Goal: Check status: Check status

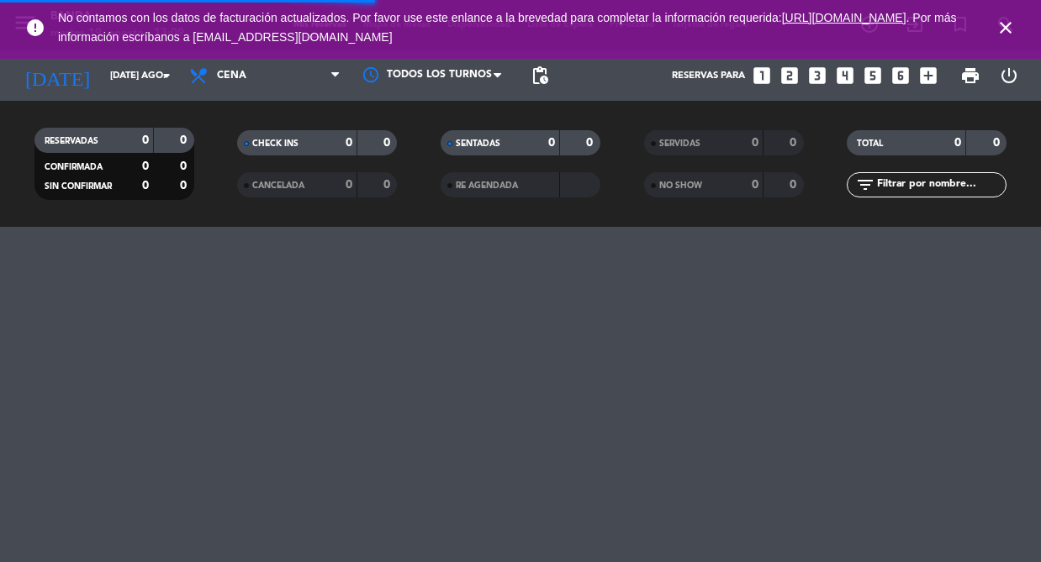
click at [1009, 26] on icon "close" at bounding box center [1005, 28] width 20 height 20
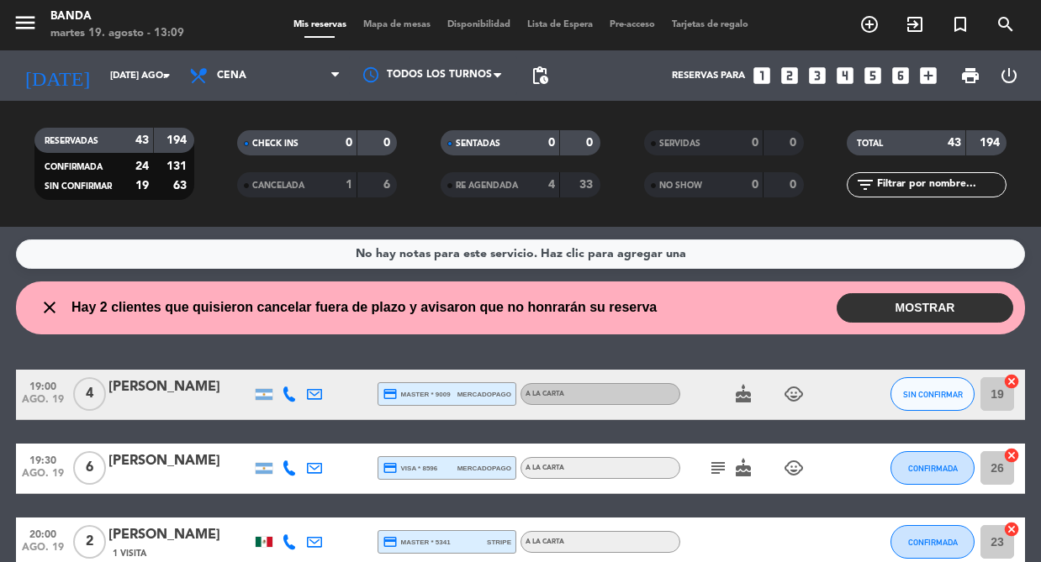
click at [558, 29] on span "Lista de Espera" at bounding box center [560, 24] width 82 height 9
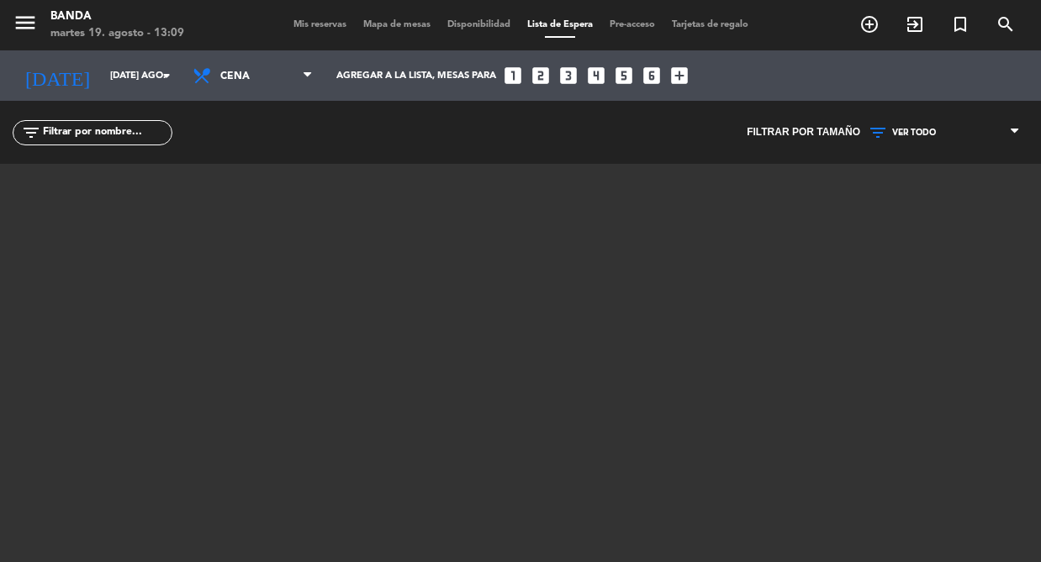
click at [302, 29] on span "Mis reservas" at bounding box center [320, 24] width 70 height 9
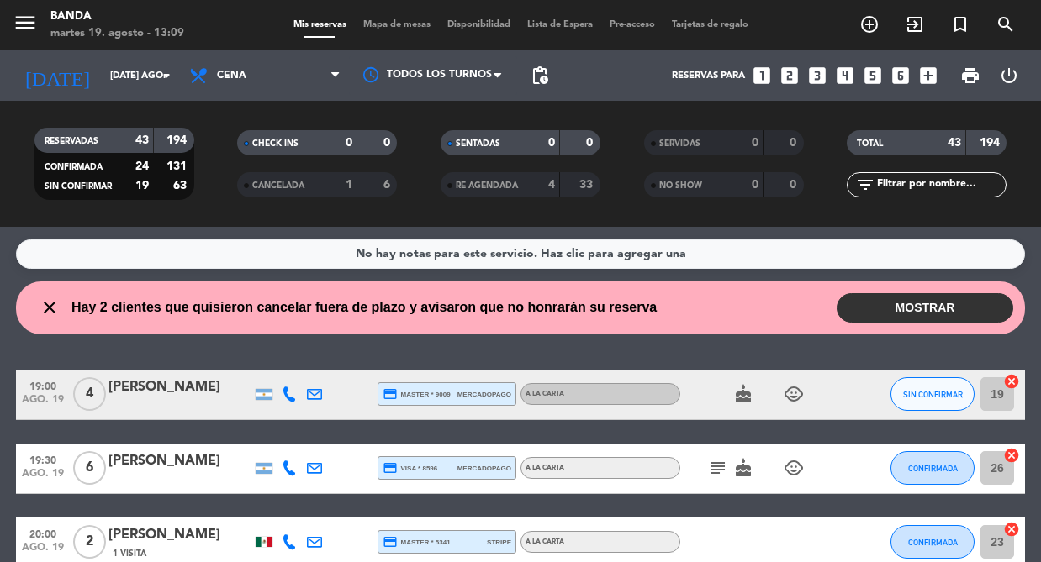
scroll to position [1624, 0]
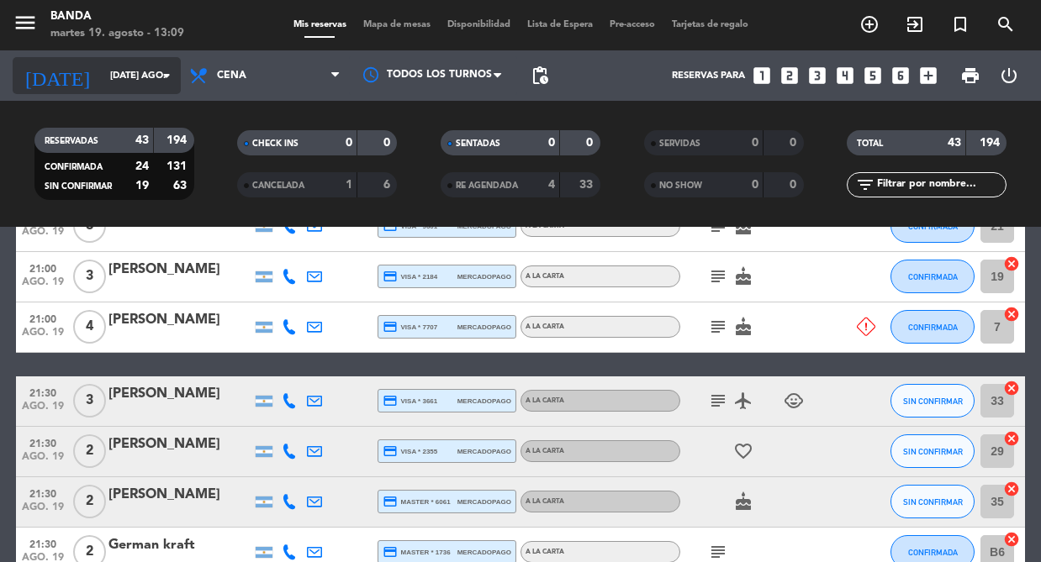
click at [128, 83] on input "[DATE] ago." at bounding box center [166, 76] width 129 height 28
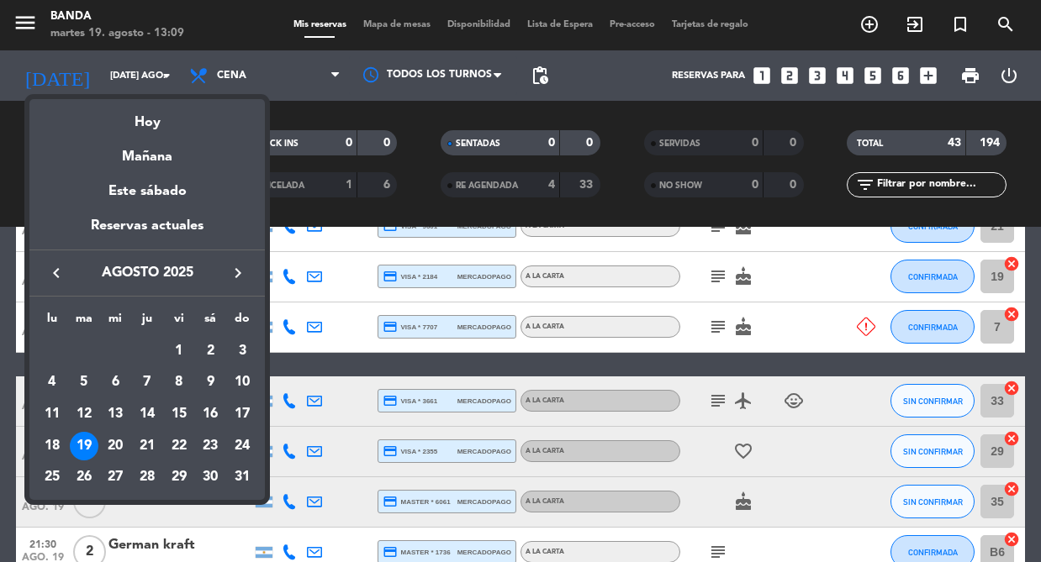
click at [275, 77] on div at bounding box center [520, 281] width 1041 height 562
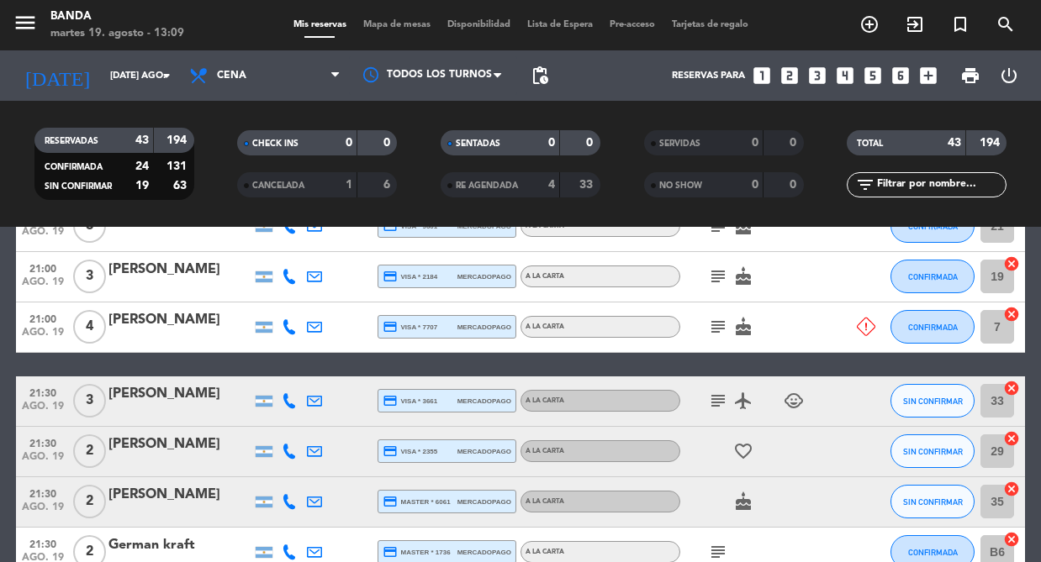
click at [275, 77] on span "Cena" at bounding box center [265, 75] width 168 height 37
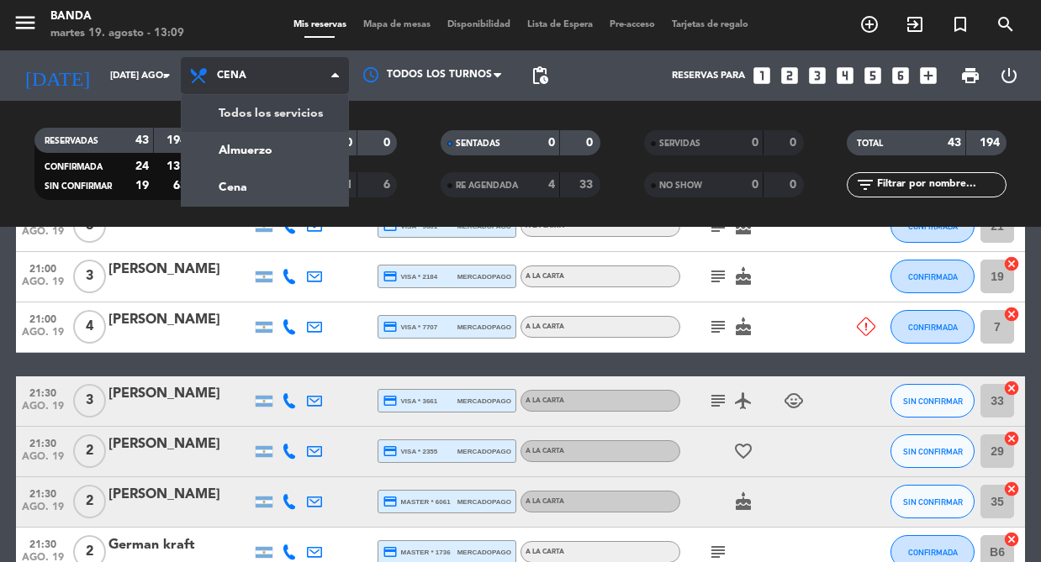
click at [250, 82] on span "Cena" at bounding box center [265, 75] width 168 height 37
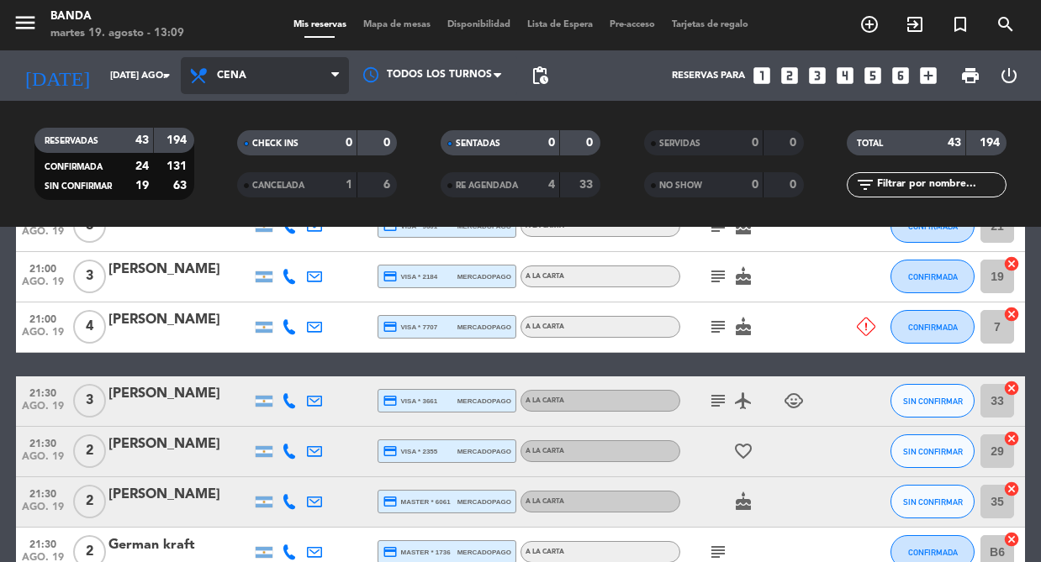
click at [256, 82] on span "Cena" at bounding box center [265, 75] width 168 height 37
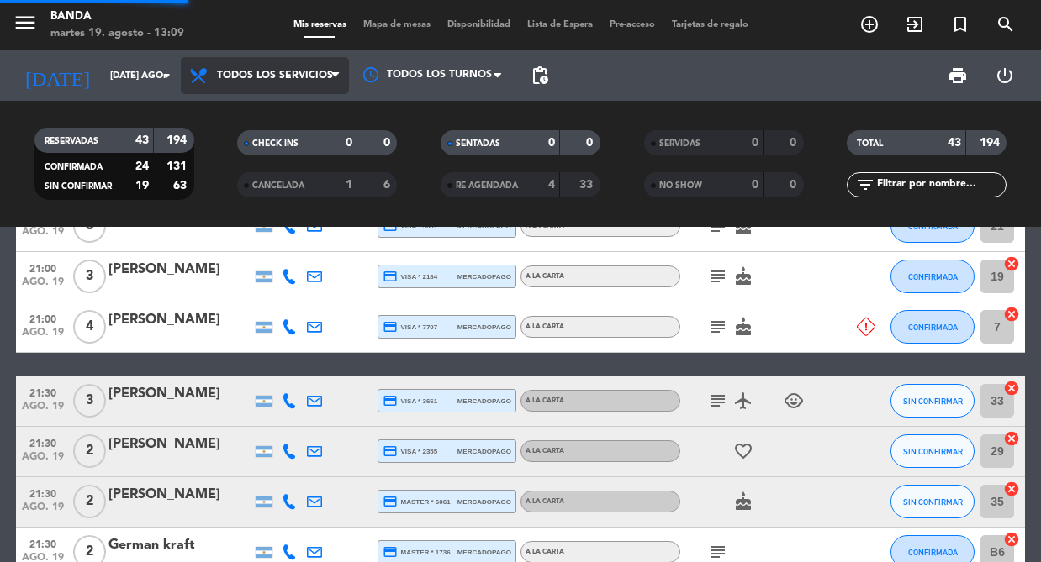
click at [266, 122] on div "menu Banda martes 19. agosto - 13:09 Mis reservas Mapa de mesas Disponibilidad …" at bounding box center [520, 113] width 1041 height 227
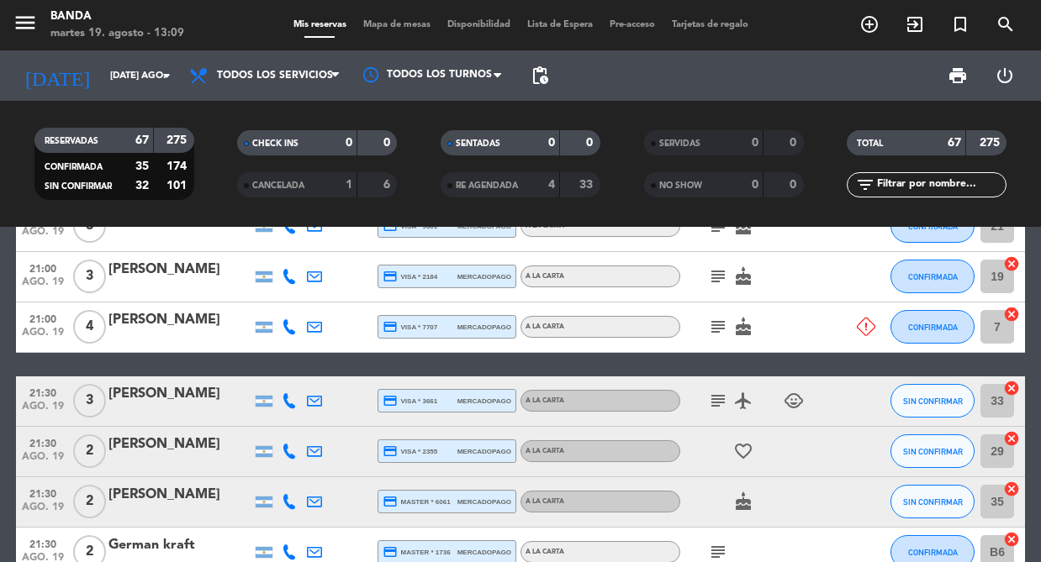
scroll to position [953, 0]
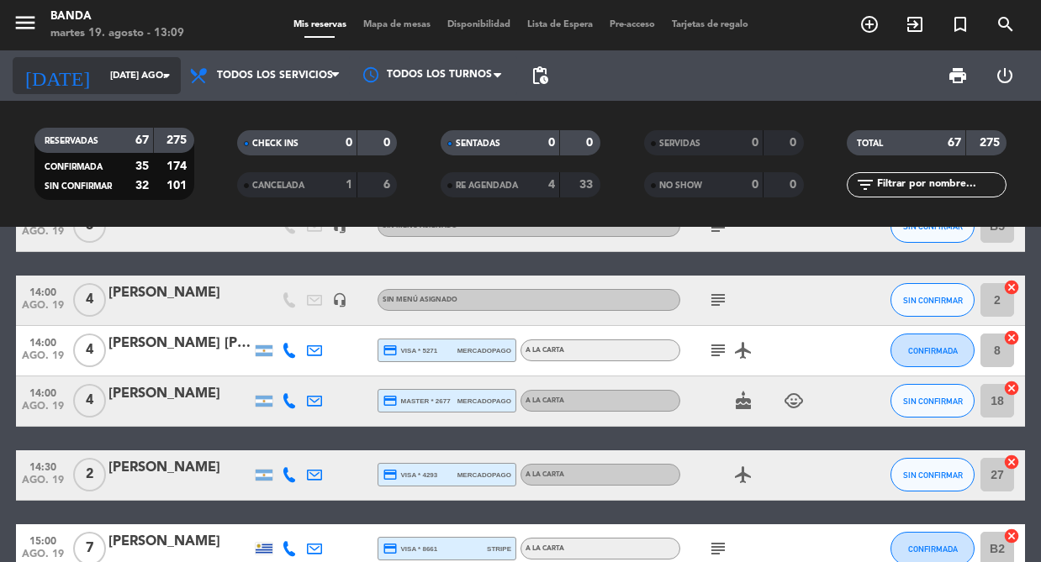
click at [102, 87] on input "[DATE] ago." at bounding box center [166, 76] width 129 height 28
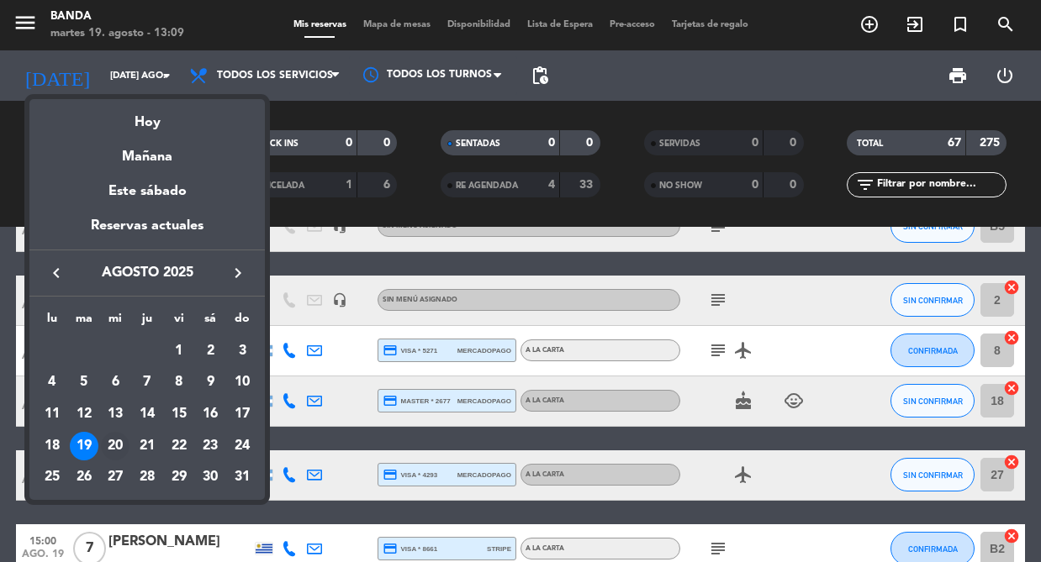
click at [121, 448] on div "20" at bounding box center [115, 446] width 29 height 29
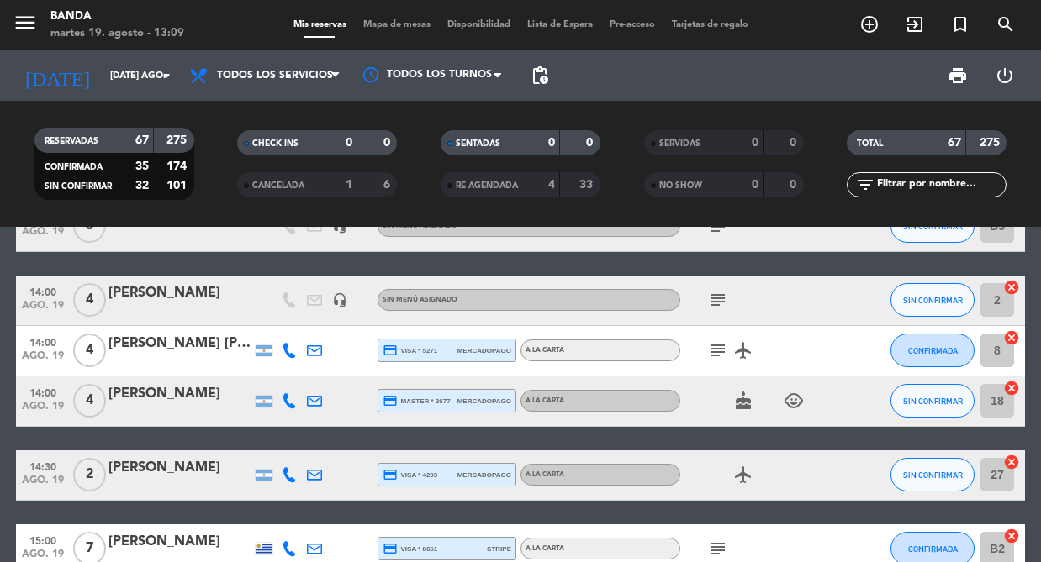
type input "mié. 20 ago."
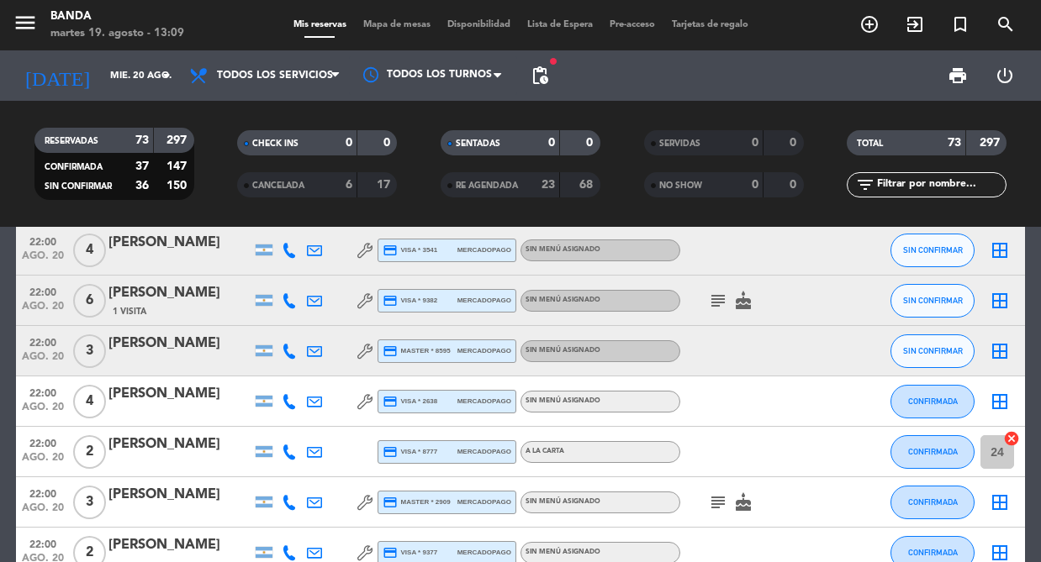
scroll to position [336, 0]
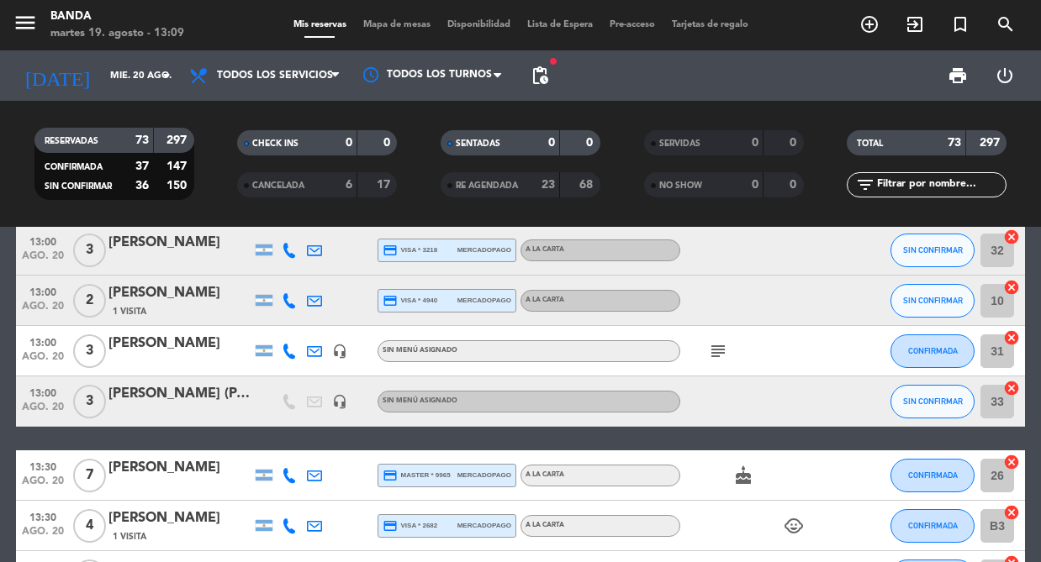
click at [559, 31] on div "Mis reservas Mapa de mesas Disponibilidad Lista de Espera Pre-acceso Tarjetas d…" at bounding box center [521, 25] width 472 height 15
click at [574, 27] on span "Lista de Espera" at bounding box center [560, 24] width 82 height 9
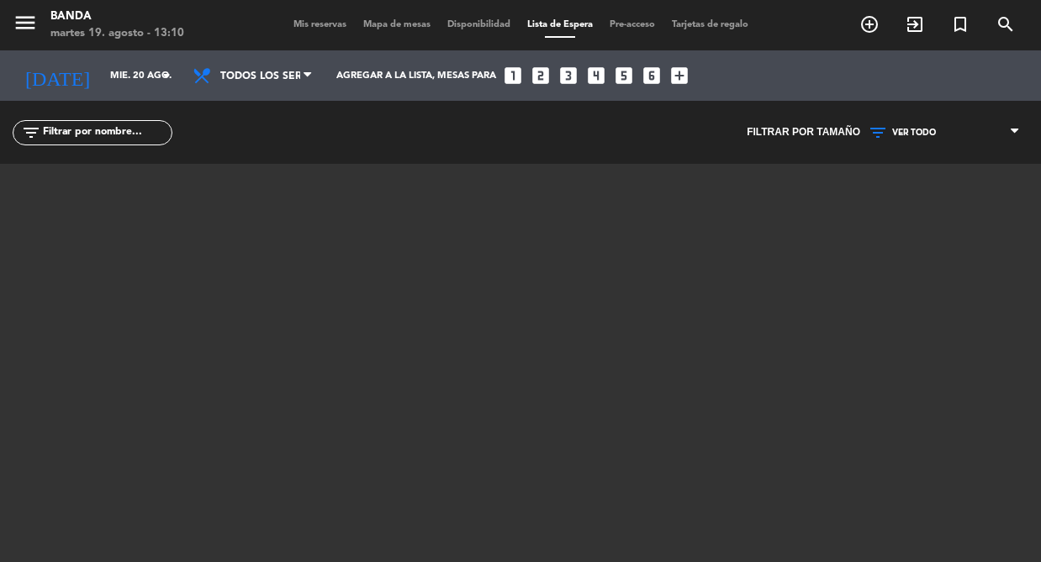
click at [315, 28] on span "Mis reservas" at bounding box center [320, 24] width 70 height 9
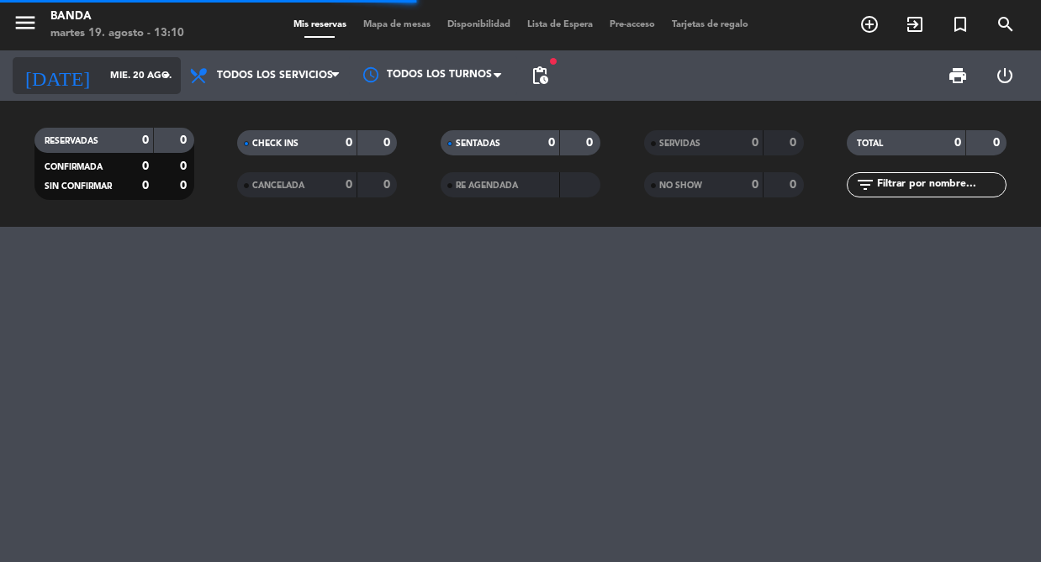
click at [129, 71] on input "mié. 20 ago." at bounding box center [166, 76] width 129 height 28
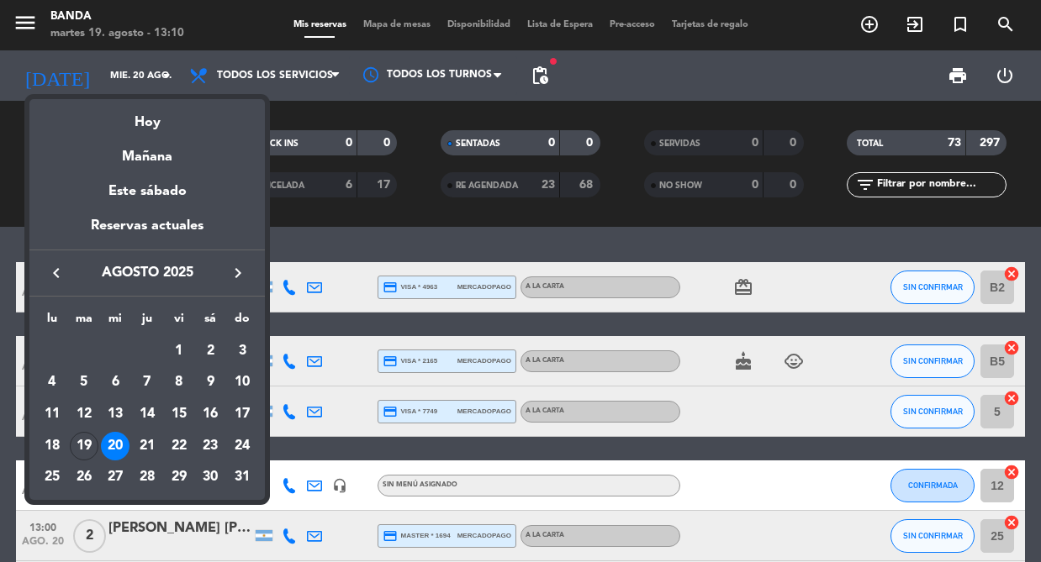
click at [530, 73] on div at bounding box center [520, 281] width 1041 height 562
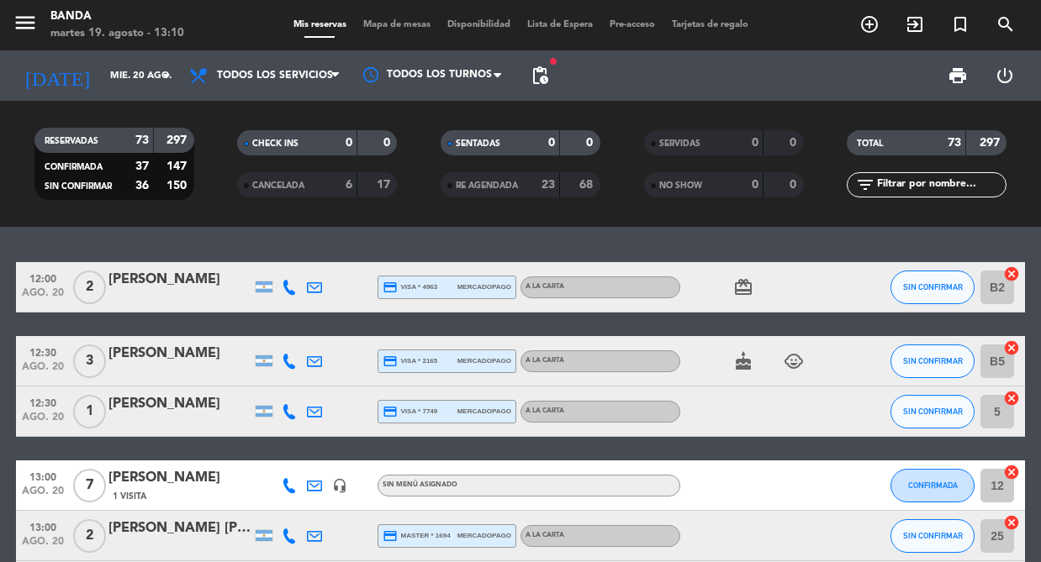
click at [546, 73] on span "pending_actions" at bounding box center [540, 76] width 20 height 20
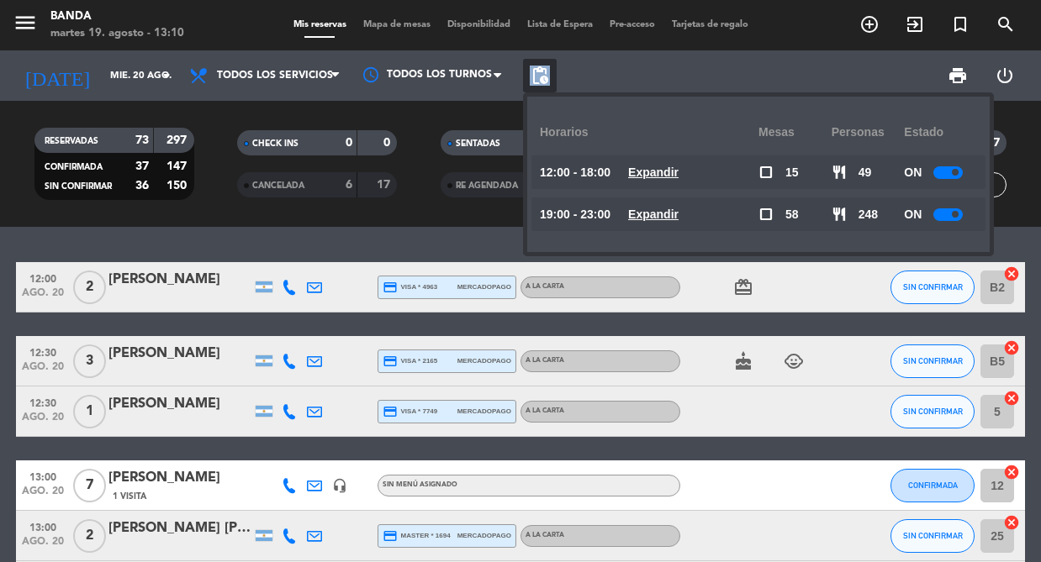
click at [545, 73] on span "pending_actions" at bounding box center [540, 76] width 20 height 20
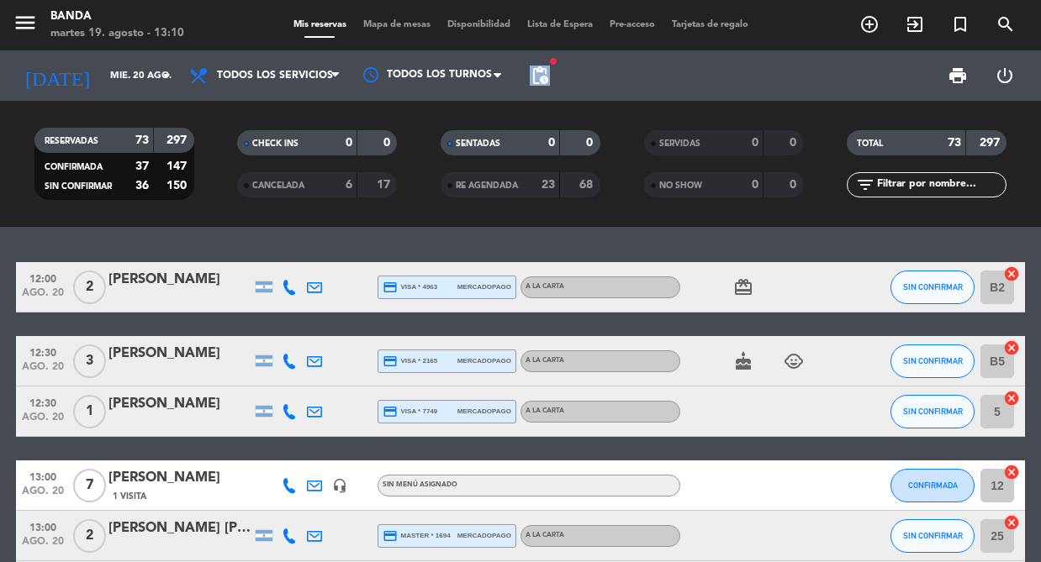
click at [545, 73] on span "pending_actions" at bounding box center [540, 76] width 20 height 20
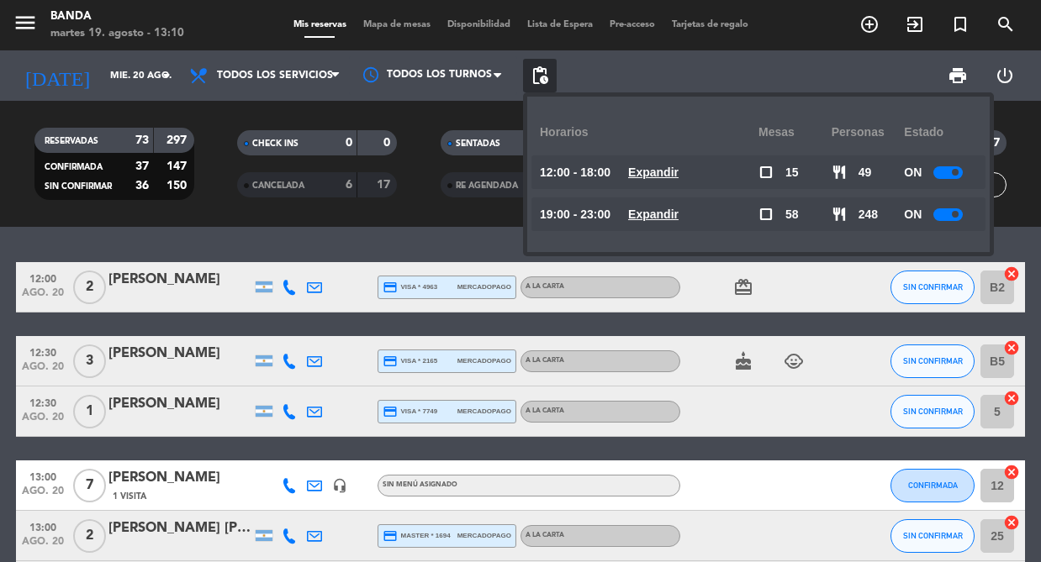
click at [545, 73] on span "pending_actions" at bounding box center [540, 76] width 20 height 20
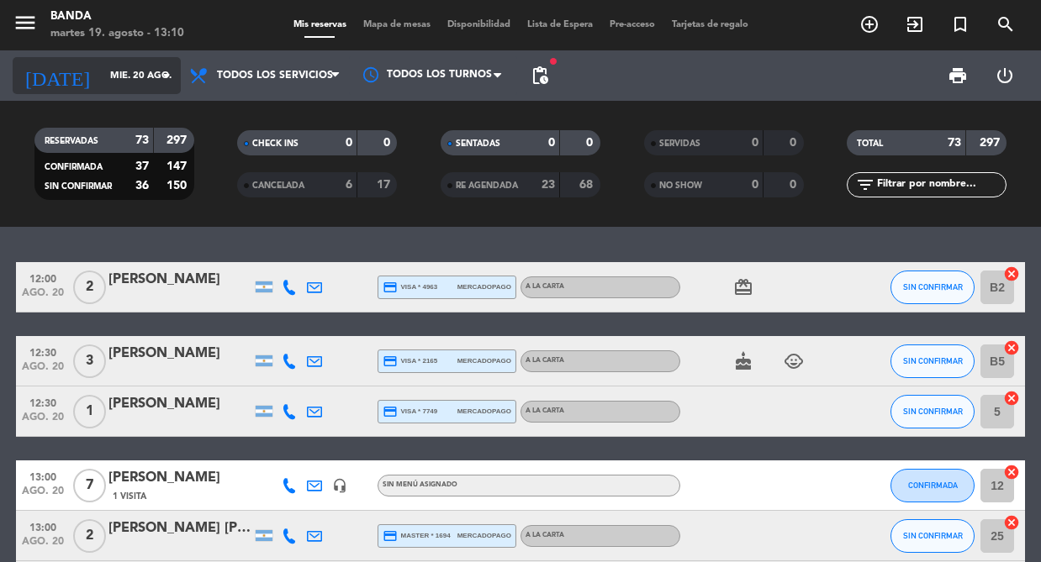
click at [124, 82] on input "mié. 20 ago." at bounding box center [166, 76] width 129 height 28
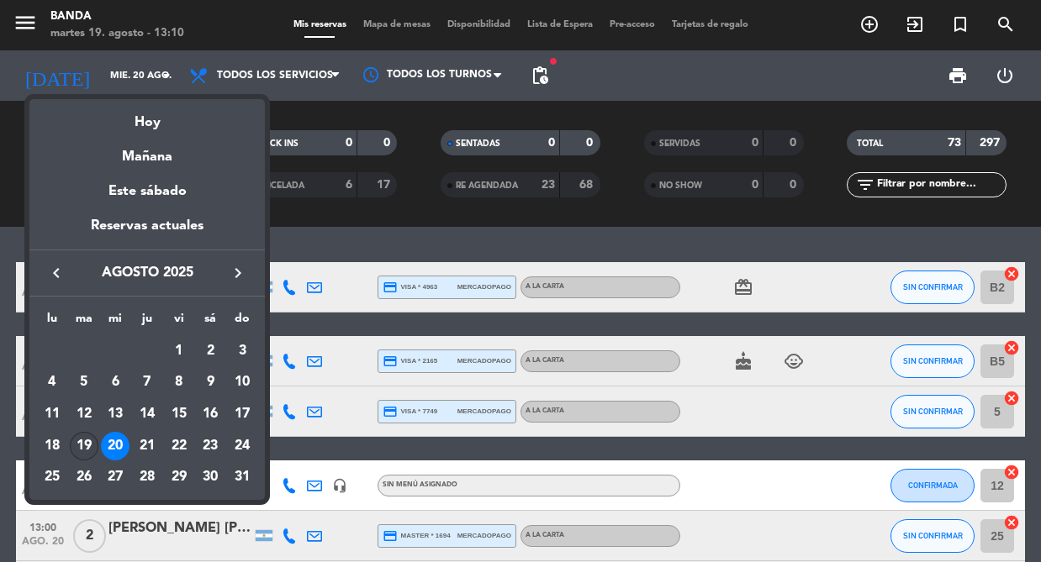
click at [86, 446] on div "19" at bounding box center [84, 446] width 29 height 29
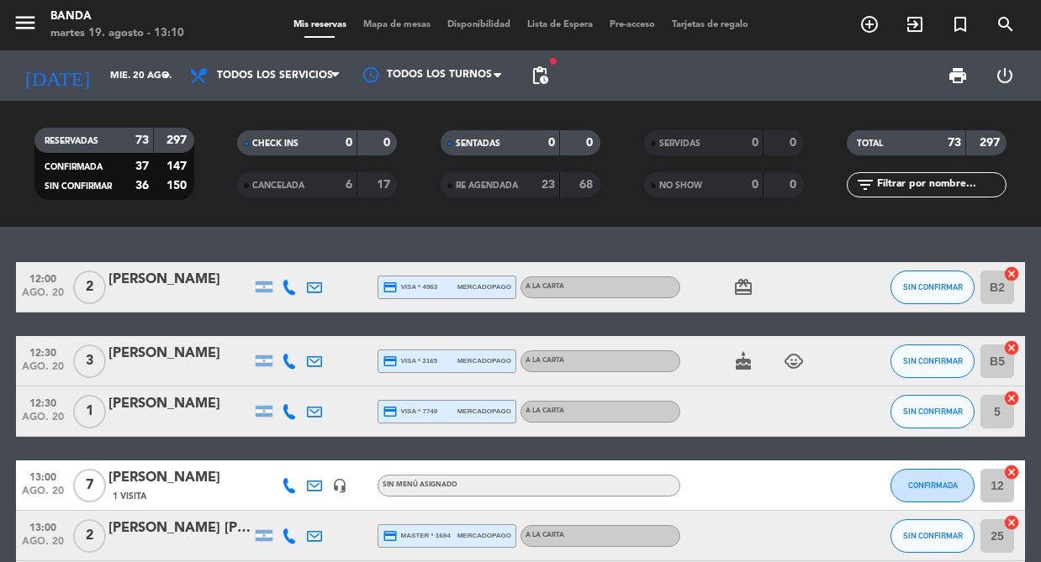
type input "[DATE] ago."
